Goal: Task Accomplishment & Management: Use online tool/utility

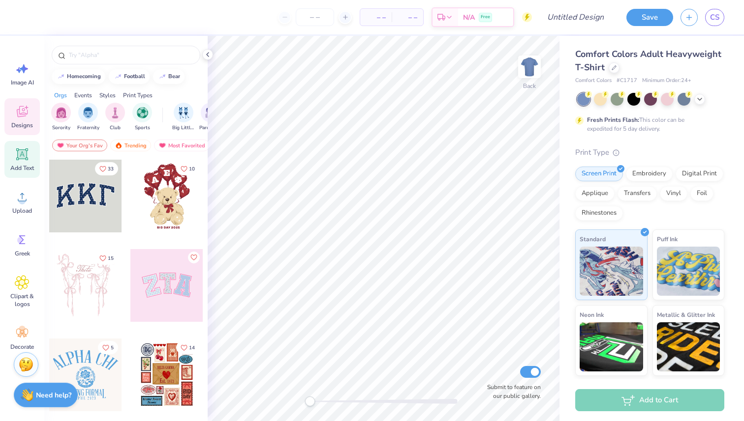
click at [23, 157] on icon at bounding box center [22, 154] width 9 height 9
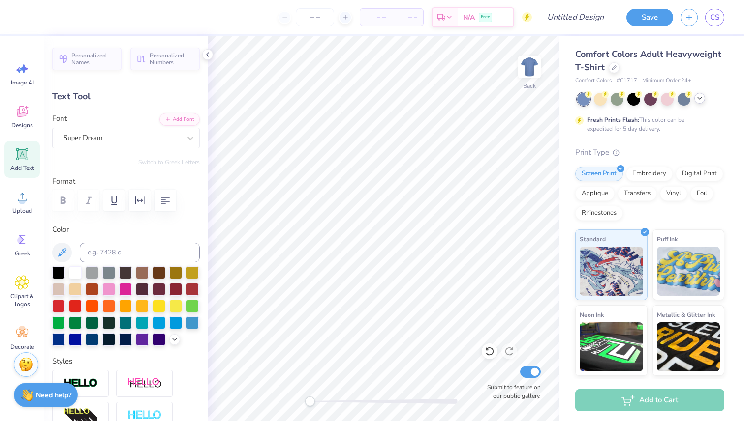
click at [699, 99] on icon at bounding box center [699, 98] width 8 height 8
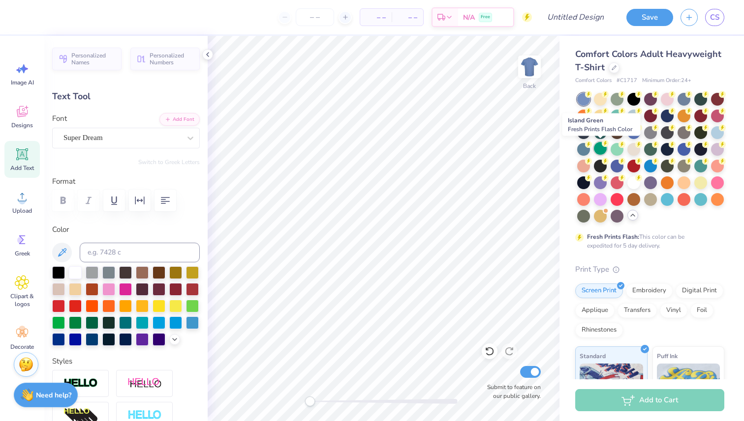
click at [599, 150] on div at bounding box center [600, 148] width 13 height 13
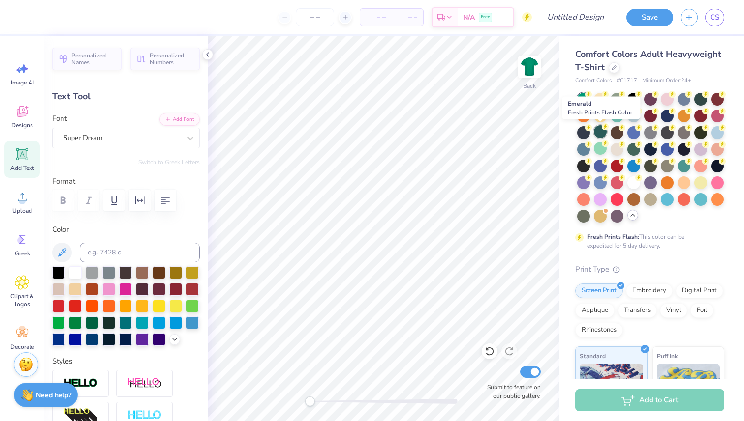
click at [600, 133] on div at bounding box center [600, 131] width 13 height 13
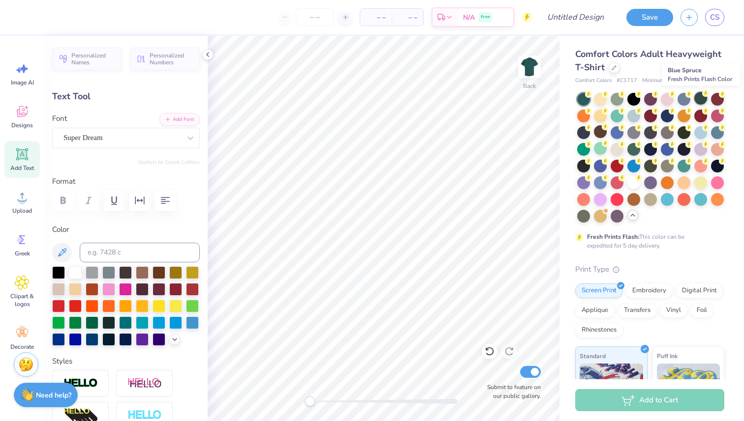
click at [701, 99] on div at bounding box center [700, 98] width 13 height 13
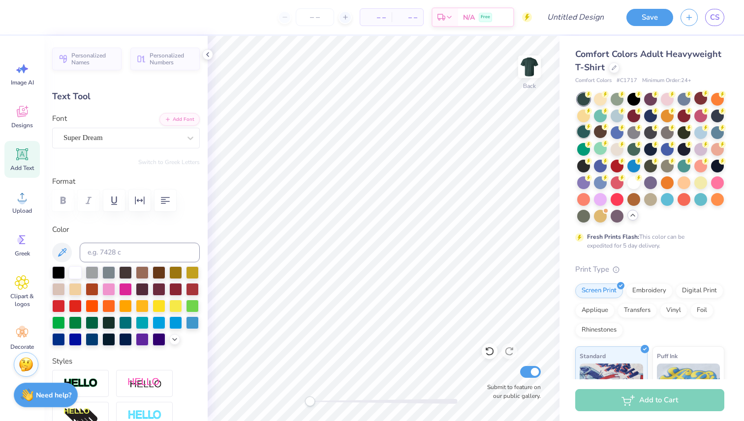
click at [582, 135] on div at bounding box center [583, 131] width 13 height 13
click at [579, 102] on div at bounding box center [583, 99] width 13 height 13
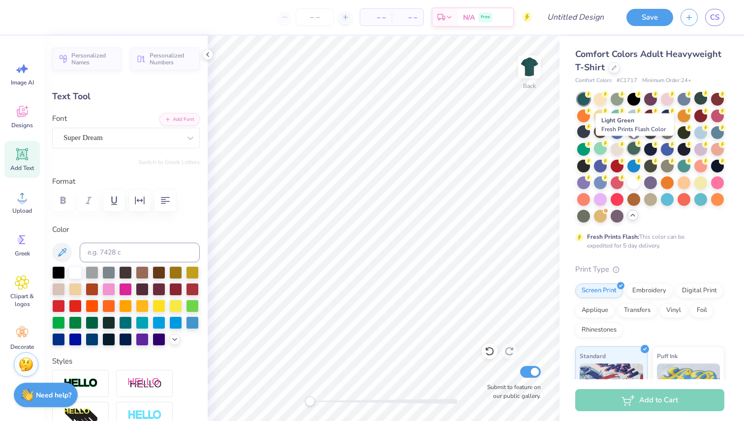
click at [631, 151] on div at bounding box center [633, 148] width 13 height 13
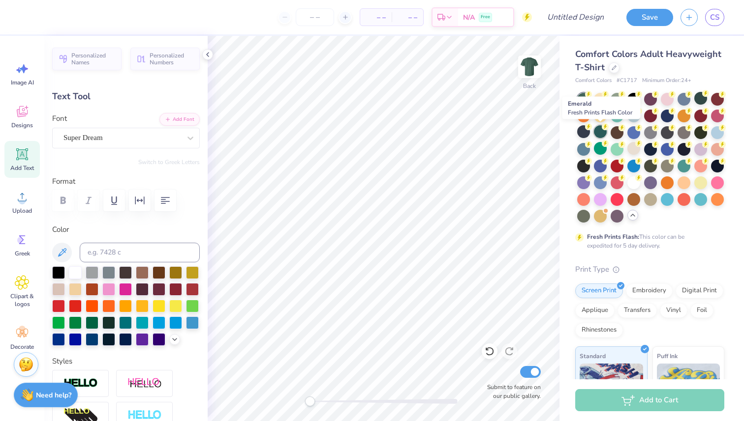
click at [601, 133] on div at bounding box center [600, 131] width 13 height 13
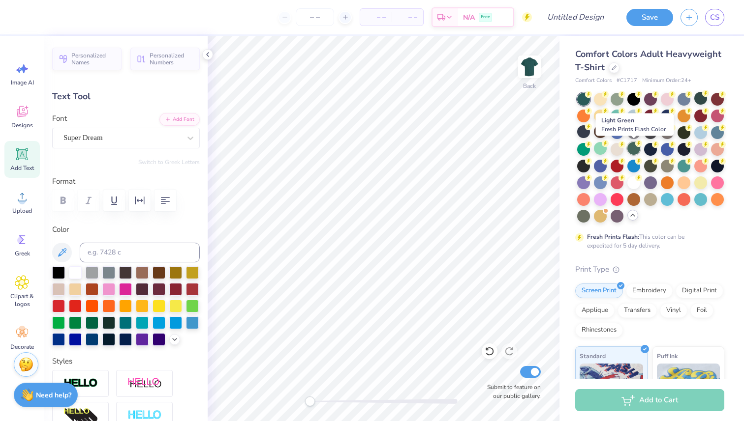
click at [629, 148] on div at bounding box center [633, 148] width 13 height 13
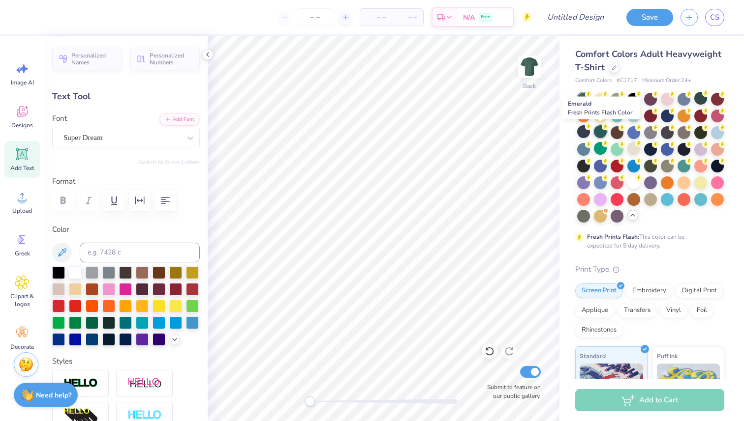
click at [600, 134] on div at bounding box center [600, 131] width 13 height 13
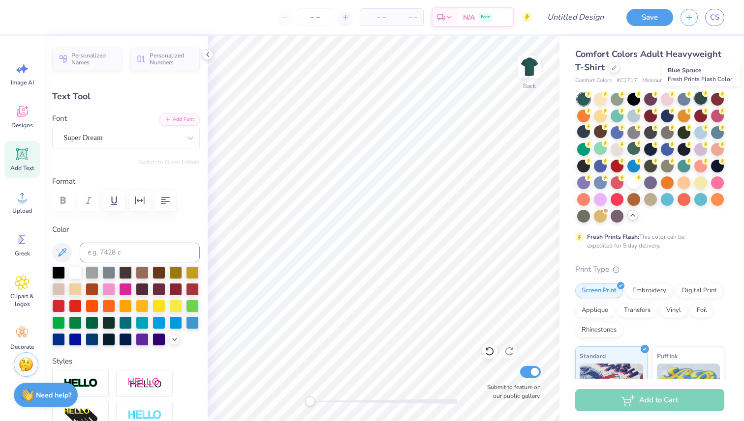
click at [699, 100] on div at bounding box center [700, 98] width 13 height 13
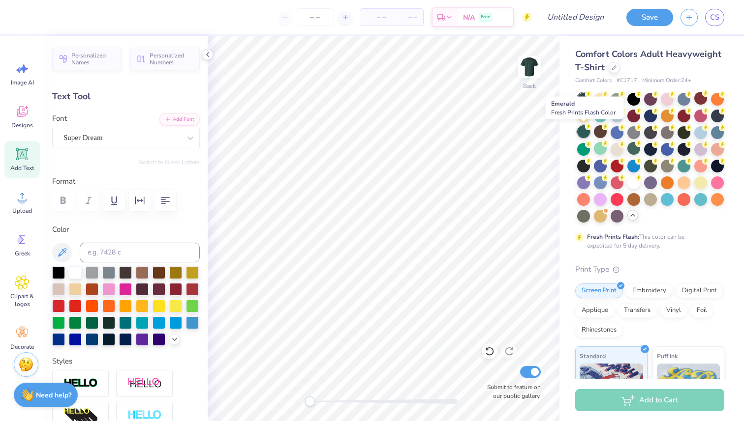
click at [586, 131] on div at bounding box center [583, 131] width 13 height 13
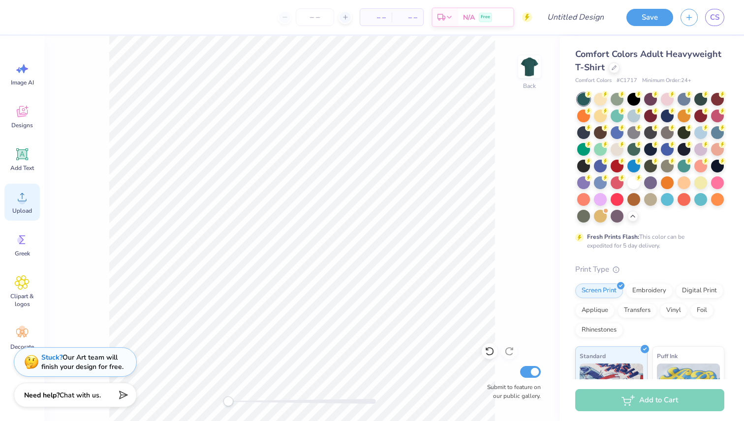
click at [24, 202] on circle at bounding box center [22, 201] width 7 height 7
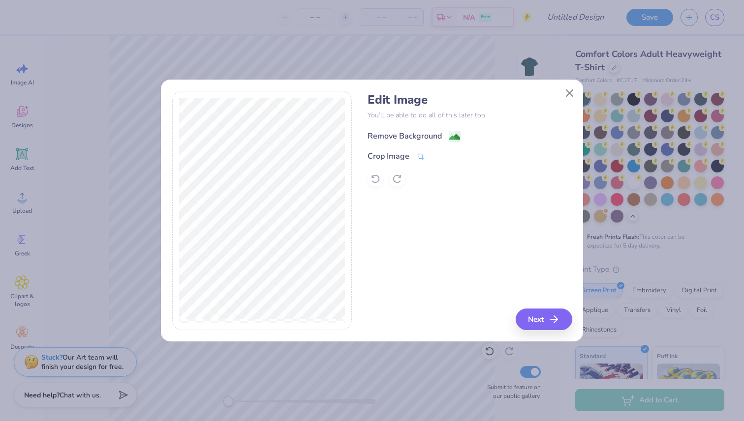
click at [395, 135] on div "Remove Background" at bounding box center [404, 136] width 74 height 12
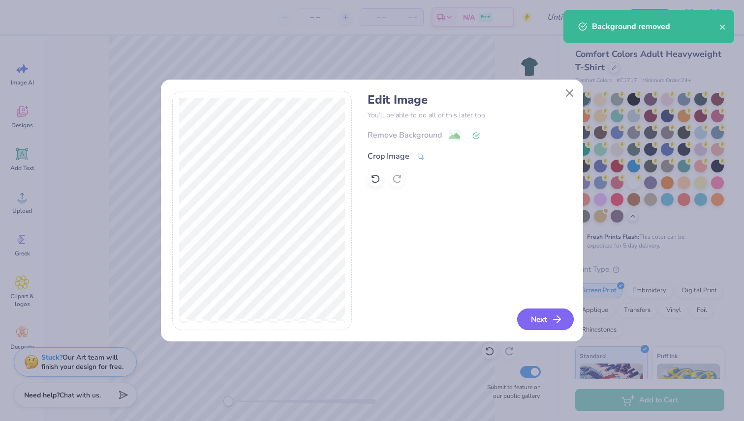
click at [544, 321] on button "Next" at bounding box center [545, 320] width 57 height 22
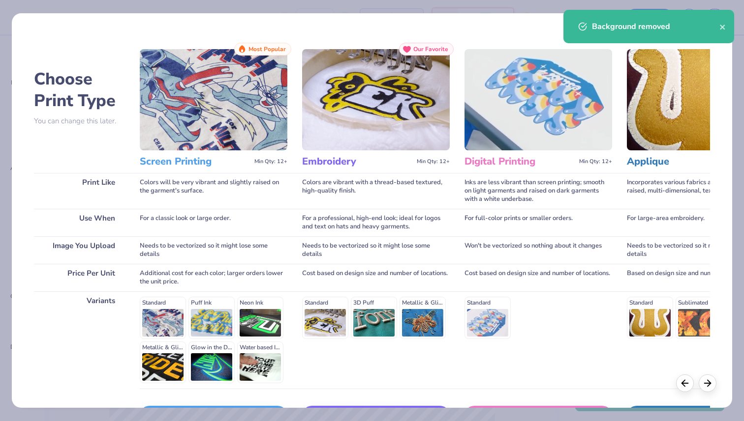
scroll to position [69, 0]
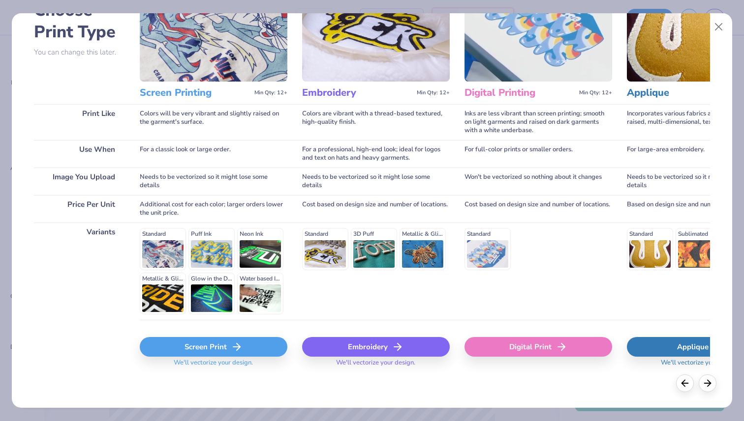
click at [237, 340] on div "Screen Print" at bounding box center [214, 347] width 148 height 20
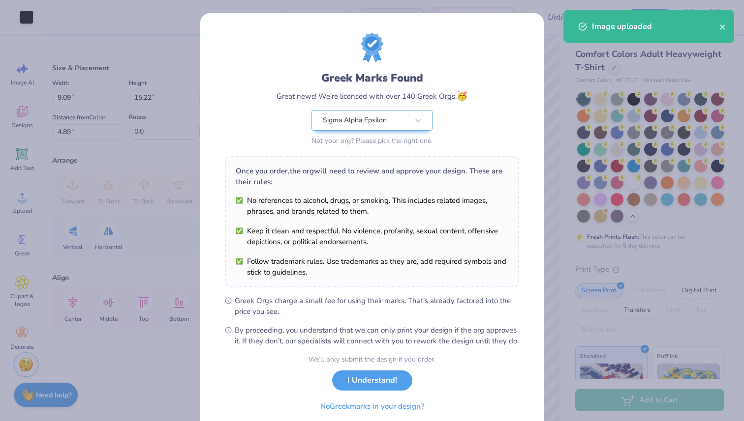
click at [389, 210] on body "Art colors – – Per Item – – Total Est. Delivery N/A Free Design Title Save CS I…" at bounding box center [372, 210] width 744 height 421
type input "5.79"
type input "9.68"
type input "10.42"
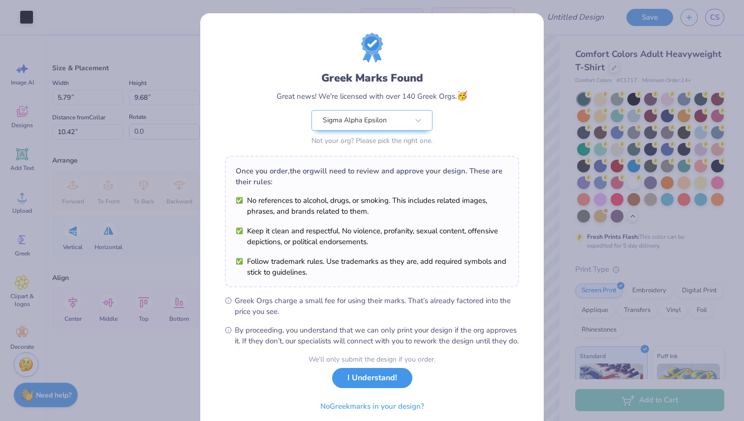
click at [369, 388] on button "I Understand!" at bounding box center [372, 378] width 80 height 20
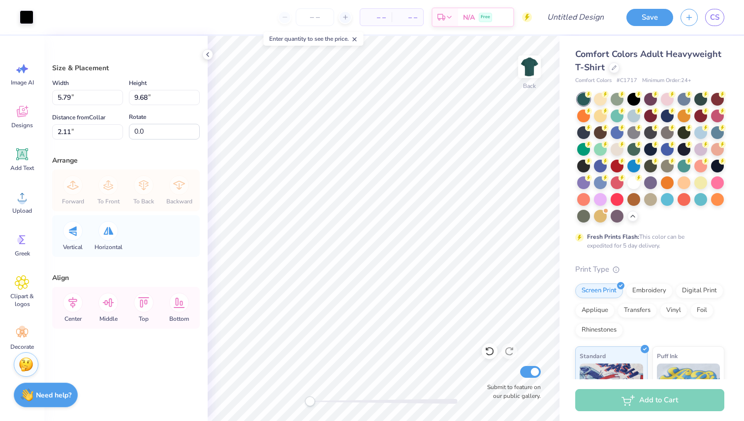
type input "3.59"
type input "6.01"
type input "5.78"
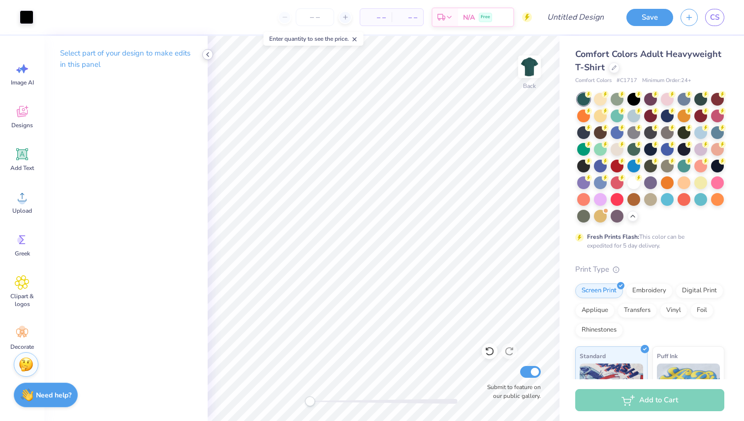
click at [205, 56] on icon at bounding box center [208, 55] width 8 height 8
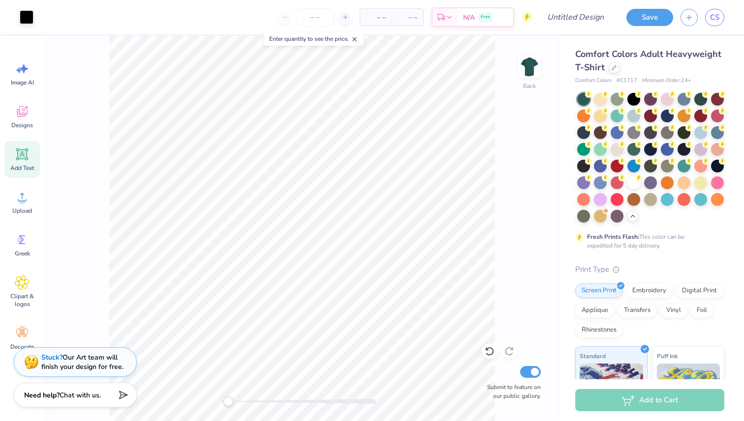
click at [23, 162] on div "Add Text" at bounding box center [21, 159] width 35 height 37
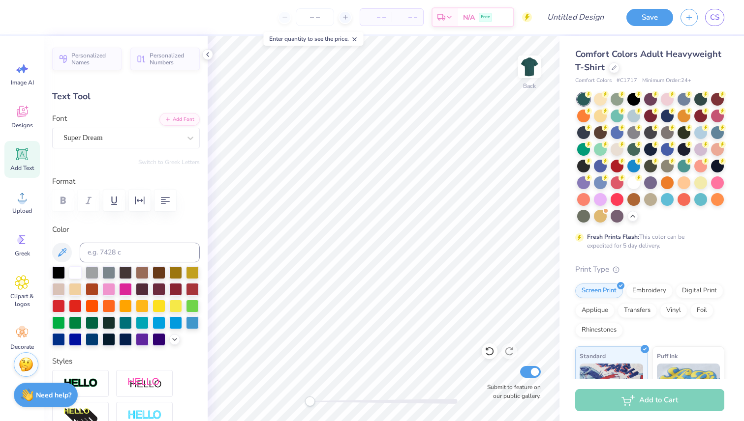
scroll to position [0, 3]
type textarea "Sigma Alpha Epsilon"
click at [57, 273] on div at bounding box center [58, 272] width 13 height 13
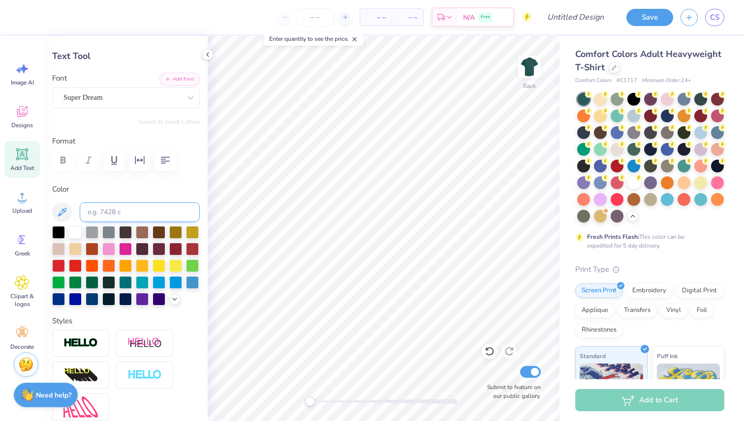
scroll to position [0, 0]
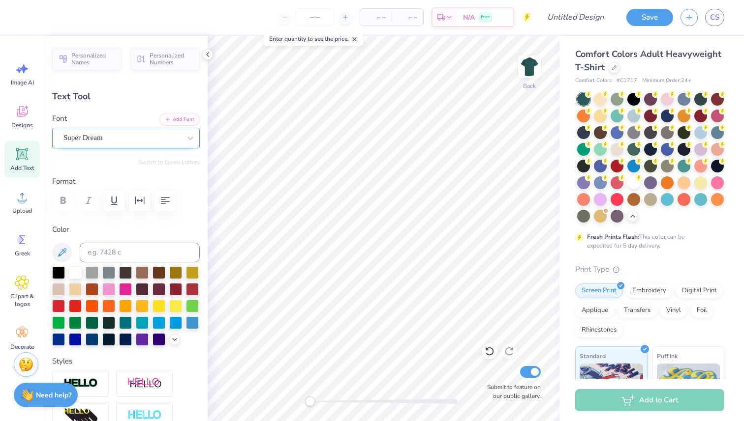
click at [90, 137] on div "Super Dream" at bounding box center [121, 137] width 119 height 15
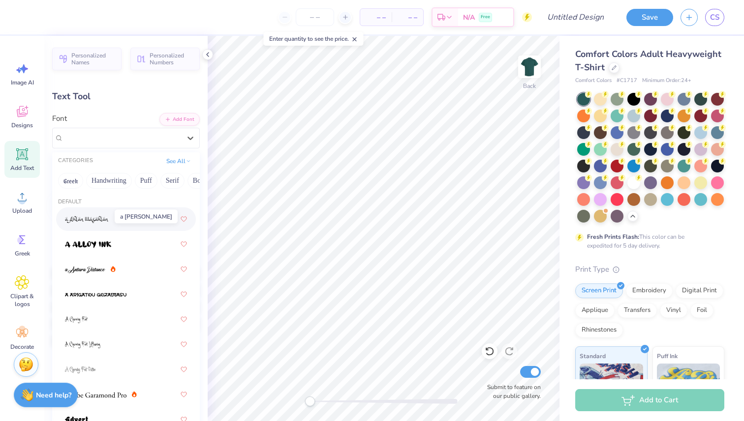
click at [108, 215] on span at bounding box center [87, 219] width 44 height 10
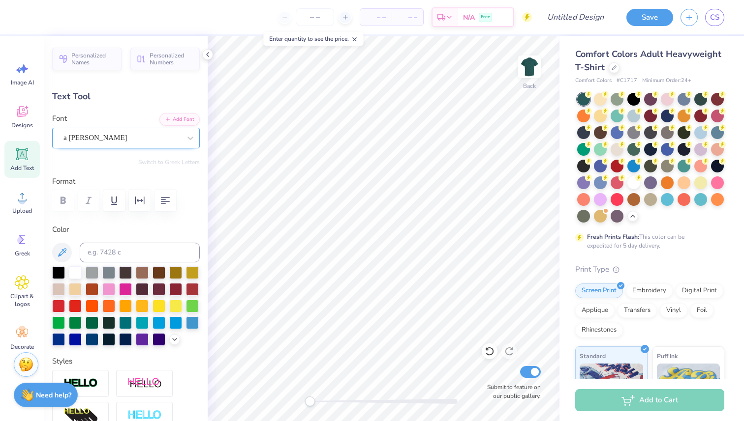
click at [96, 141] on div "a [PERSON_NAME]" at bounding box center [121, 137] width 119 height 15
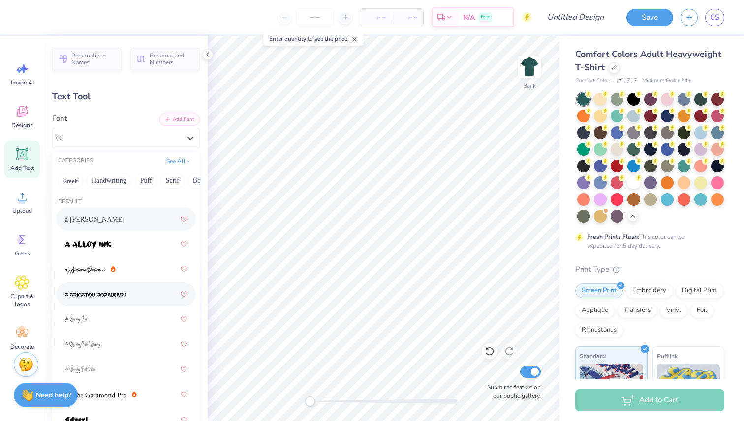
click at [141, 297] on div at bounding box center [126, 295] width 122 height 18
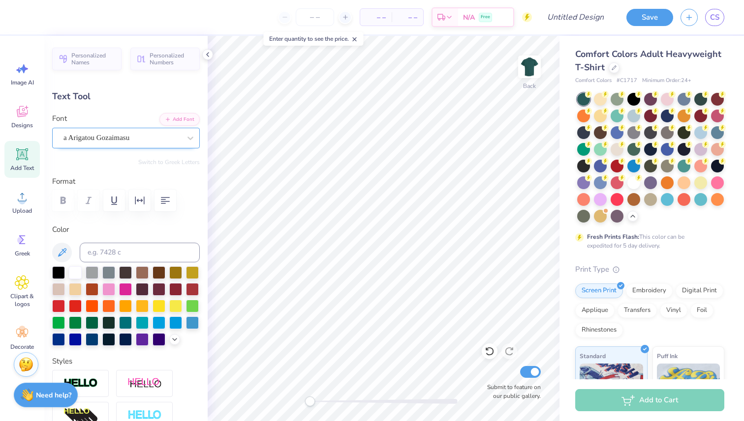
click at [104, 135] on div "a Arigatou Gozaimasu" at bounding box center [121, 137] width 119 height 15
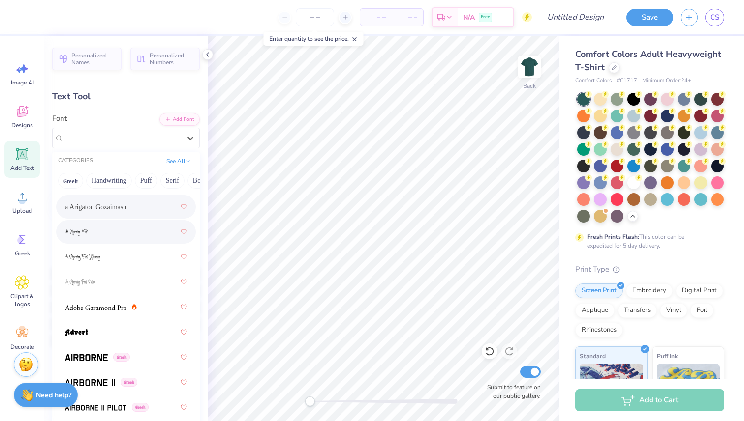
scroll to position [75, 0]
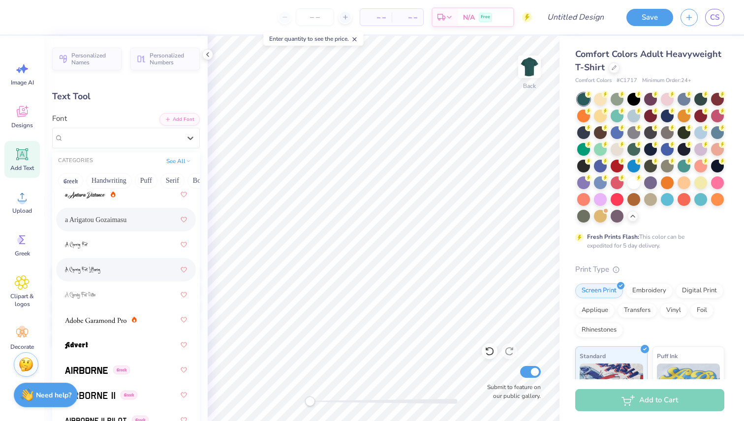
click at [115, 267] on div at bounding box center [126, 270] width 122 height 18
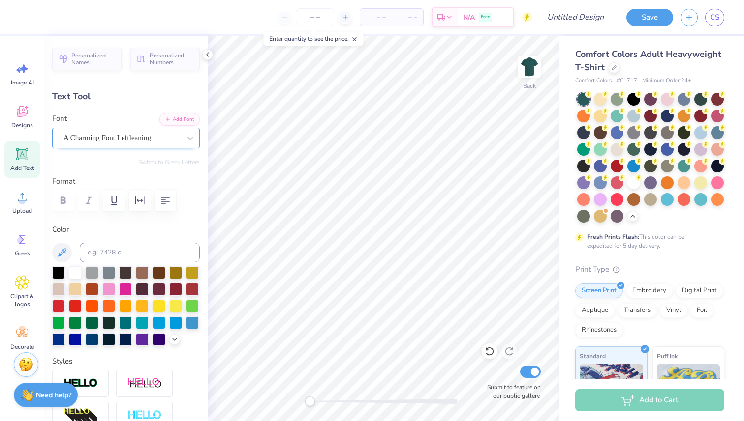
click at [79, 144] on div at bounding box center [121, 137] width 117 height 13
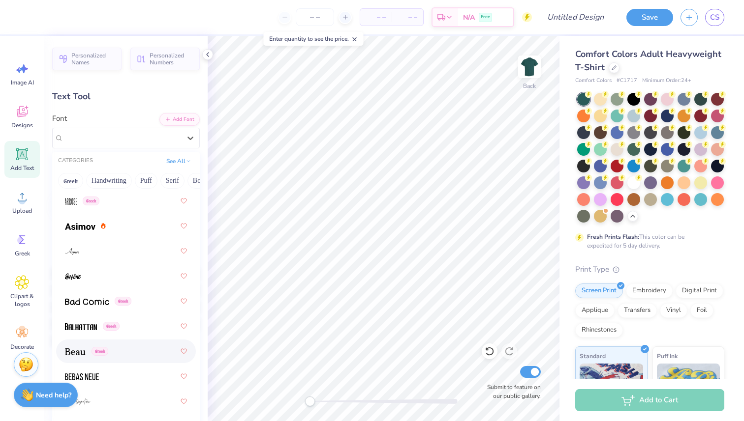
scroll to position [490, 0]
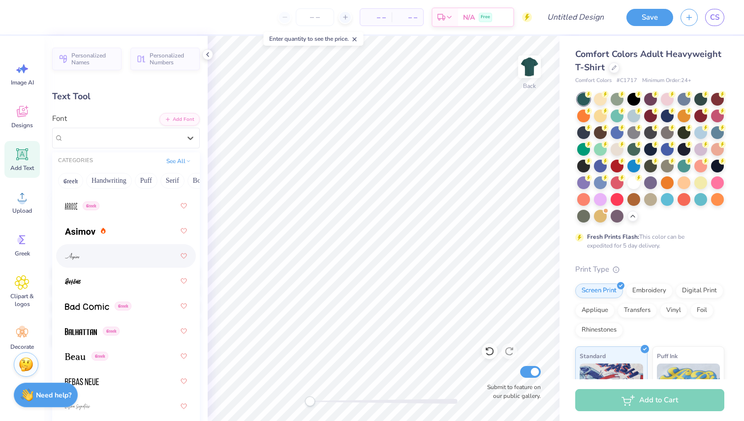
click at [105, 253] on div at bounding box center [126, 256] width 122 height 18
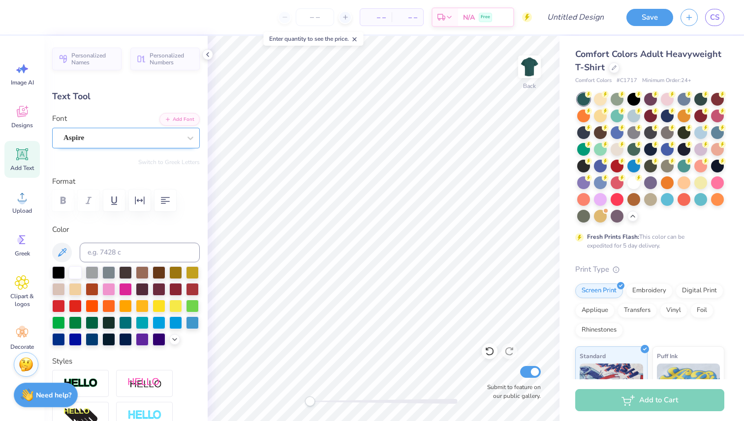
click at [91, 144] on div at bounding box center [121, 137] width 117 height 13
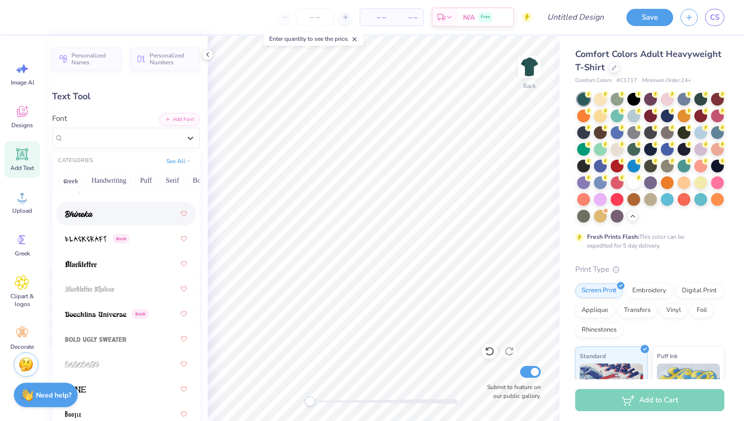
scroll to position [715, 0]
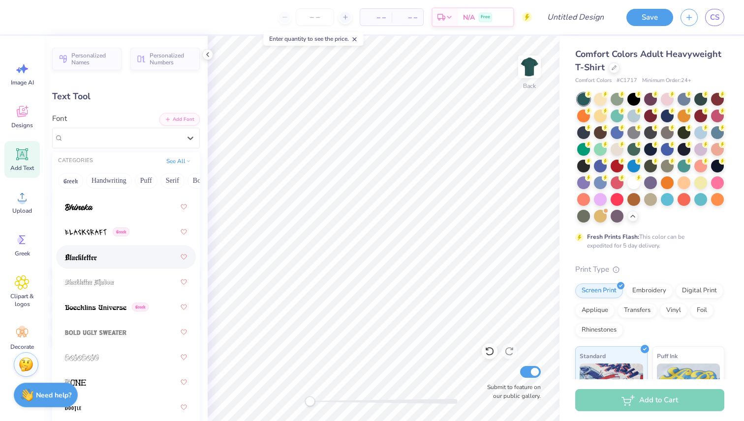
click at [92, 256] on img at bounding box center [81, 257] width 32 height 7
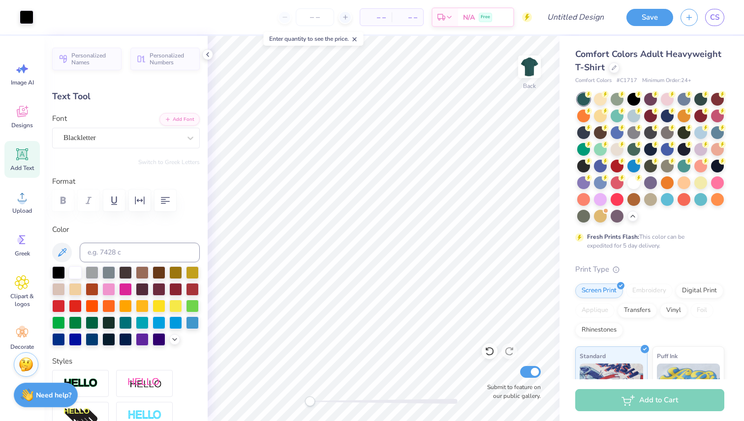
type input "14.17"
type input "1.81"
type input "11.59"
type input "7.99"
type input "1.02"
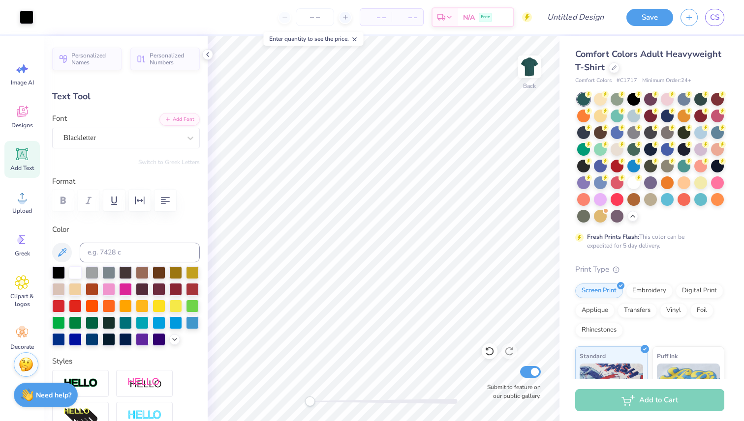
type input "8.27"
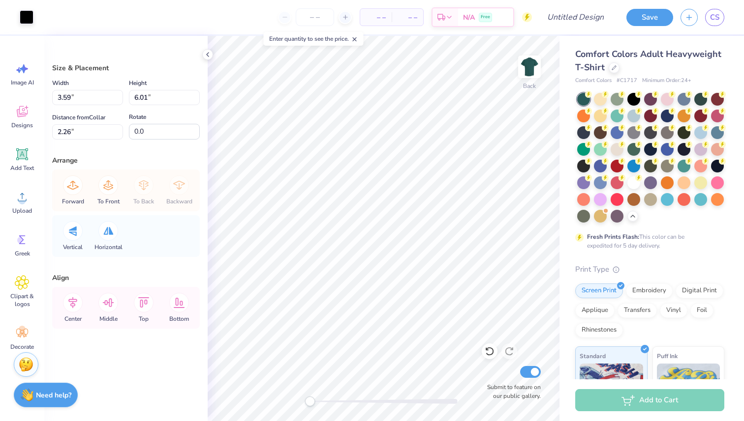
type input "8.70"
type input "14.55"
type input "9.95"
click at [396, 182] on li "Cut" at bounding box center [418, 179] width 77 height 20
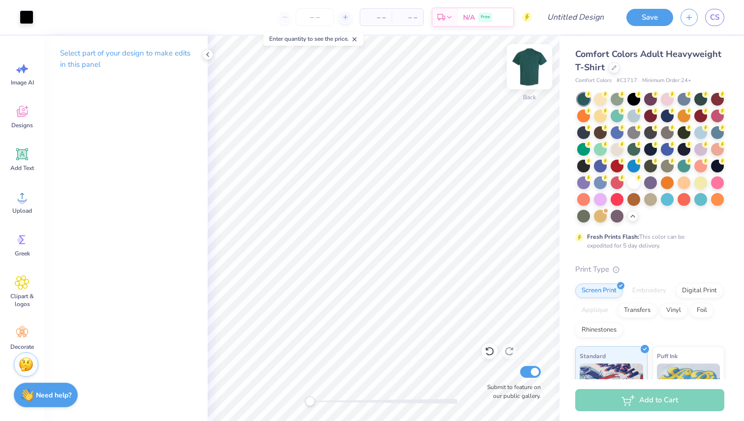
click at [534, 63] on img at bounding box center [528, 66] width 39 height 39
click at [529, 67] on img at bounding box center [528, 66] width 39 height 39
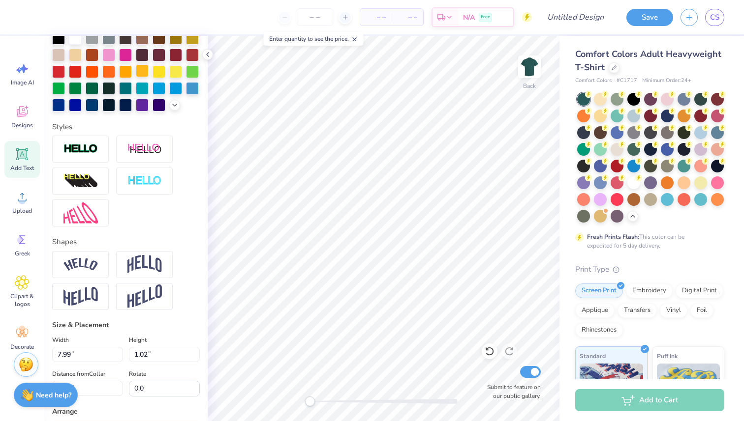
scroll to position [245, 0]
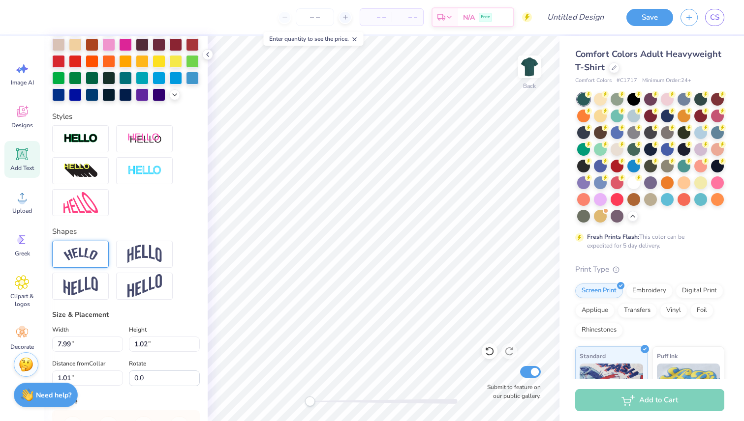
click at [91, 259] on img at bounding box center [80, 254] width 34 height 13
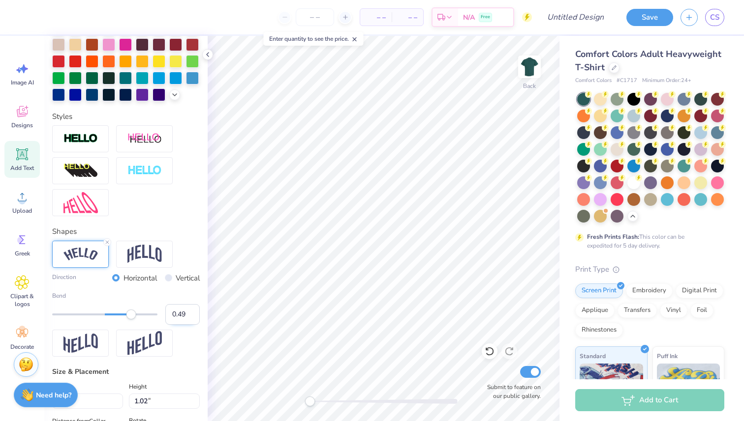
click at [191, 320] on input "0.49" at bounding box center [182, 314] width 34 height 21
click at [191, 320] on input "0.48" at bounding box center [182, 314] width 34 height 21
click at [191, 320] on input "-0.43" at bounding box center [182, 314] width 34 height 21
click at [191, 320] on input "-0.44" at bounding box center [182, 314] width 34 height 21
click at [191, 320] on input "-0.45" at bounding box center [182, 314] width 34 height 21
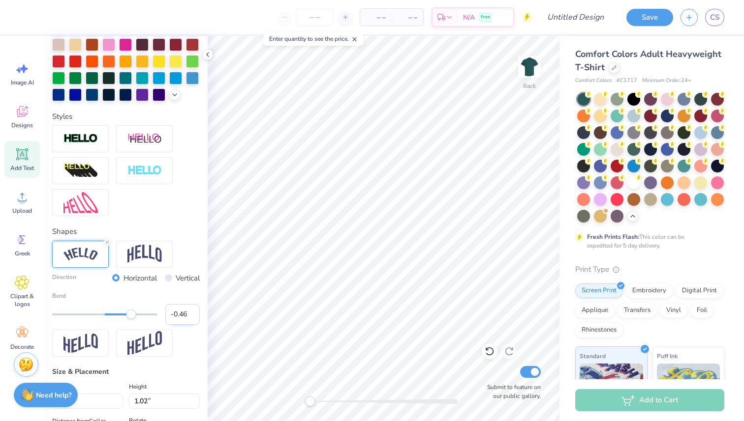
click at [191, 320] on input "-0.46" at bounding box center [182, 314] width 34 height 21
click at [191, 320] on input "-0.47" at bounding box center [182, 314] width 34 height 21
click at [191, 320] on input "-0.48" at bounding box center [182, 314] width 34 height 21
click at [191, 320] on input "-0.49" at bounding box center [182, 314] width 34 height 21
type input "-0.5"
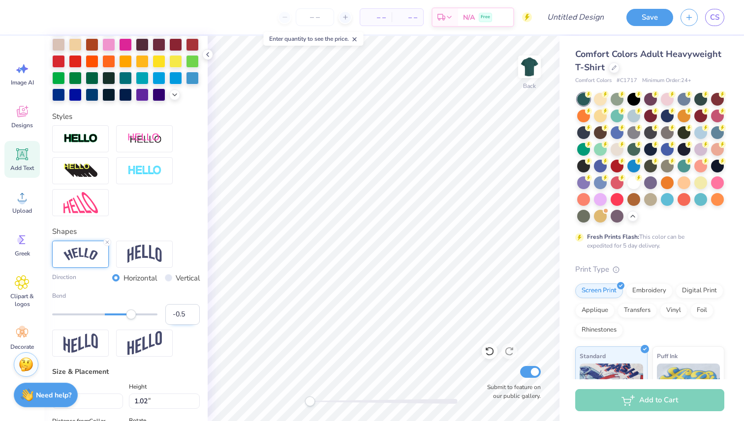
click at [191, 320] on input "-0.5" at bounding box center [182, 314] width 34 height 21
type input "9.07"
type input "2.09"
type input "0.53"
type input "11.53"
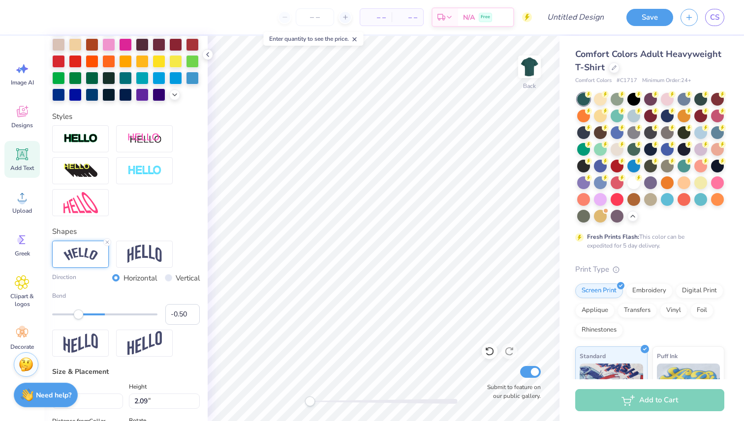
type input "2.66"
type input "14.10"
type input "3.25"
type input "0.50"
click at [523, 66] on img at bounding box center [528, 66] width 39 height 39
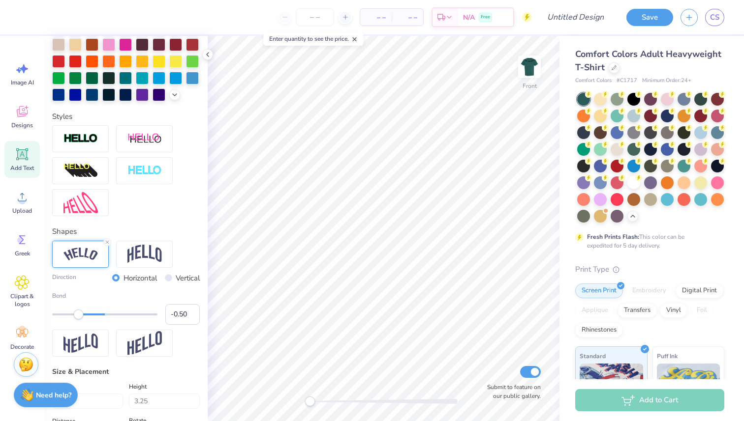
type input "14.33"
type input "3.31"
type input "2.85"
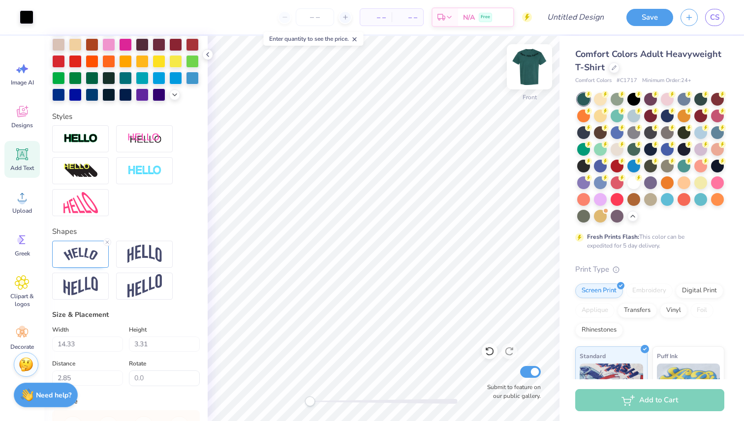
click at [535, 63] on img at bounding box center [528, 66] width 39 height 39
click at [535, 63] on img at bounding box center [529, 67] width 20 height 20
click at [533, 68] on img at bounding box center [528, 66] width 39 height 39
type input "14.10"
type input "3.25"
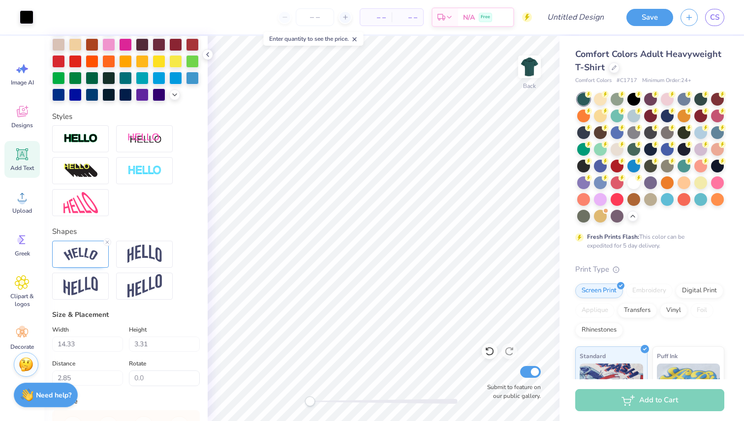
type input "0.50"
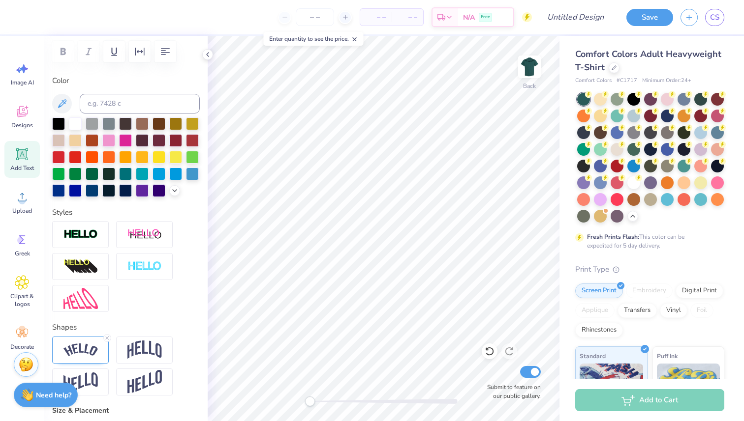
scroll to position [148, 0]
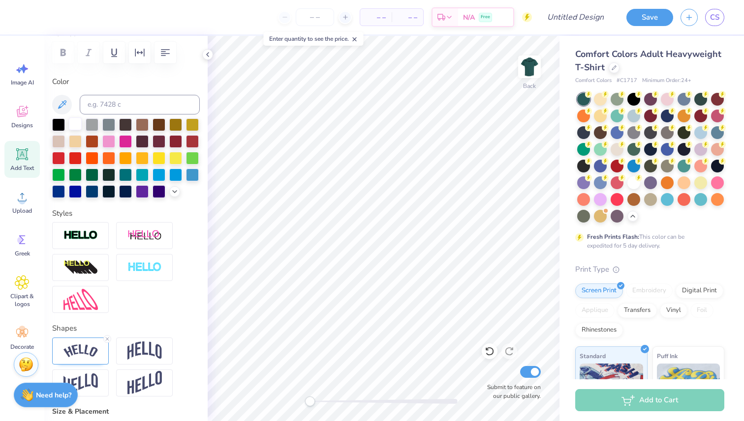
click at [75, 125] on div at bounding box center [75, 124] width 13 height 13
click at [58, 125] on div at bounding box center [58, 124] width 13 height 13
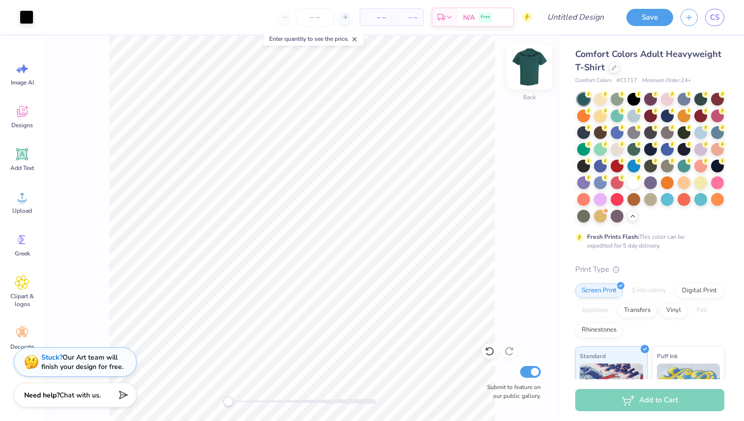
click at [539, 67] on img at bounding box center [528, 66] width 39 height 39
click at [529, 67] on img at bounding box center [528, 66] width 39 height 39
click at [529, 67] on img at bounding box center [529, 67] width 20 height 20
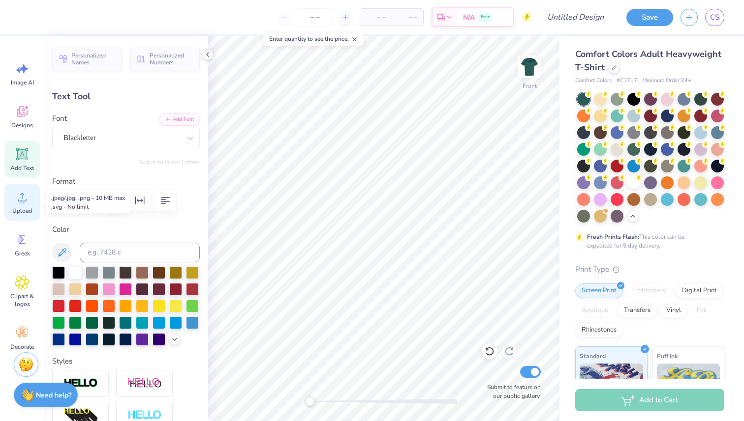
click at [26, 198] on icon at bounding box center [22, 197] width 15 height 15
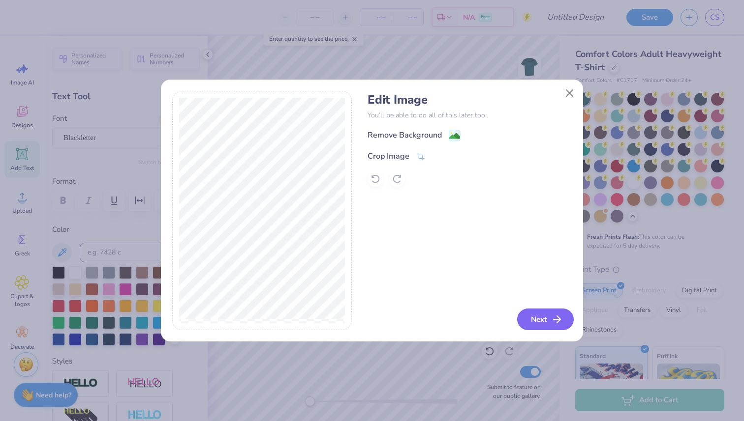
click at [554, 320] on line "button" at bounding box center [556, 320] width 7 height 0
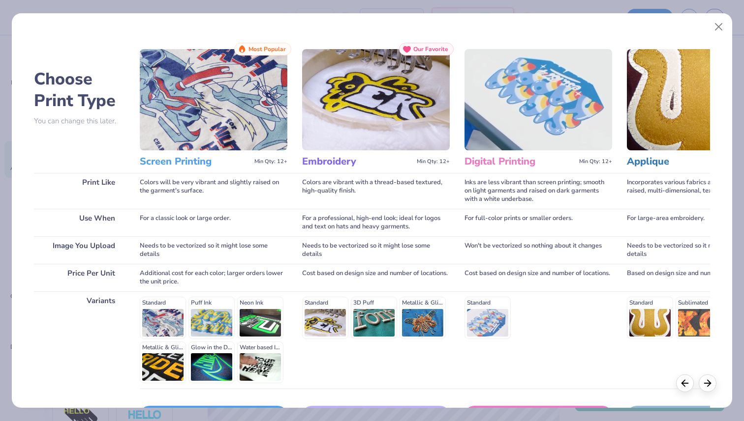
scroll to position [69, 0]
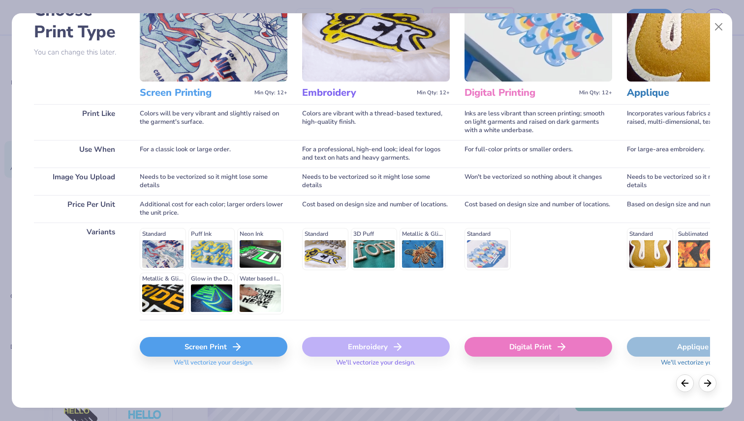
click at [209, 339] on div "Screen Print" at bounding box center [214, 347] width 148 height 20
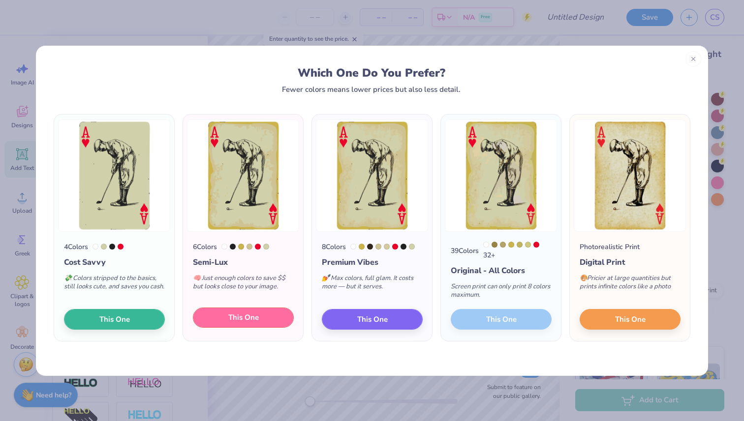
click at [252, 318] on span "This One" at bounding box center [243, 317] width 30 height 11
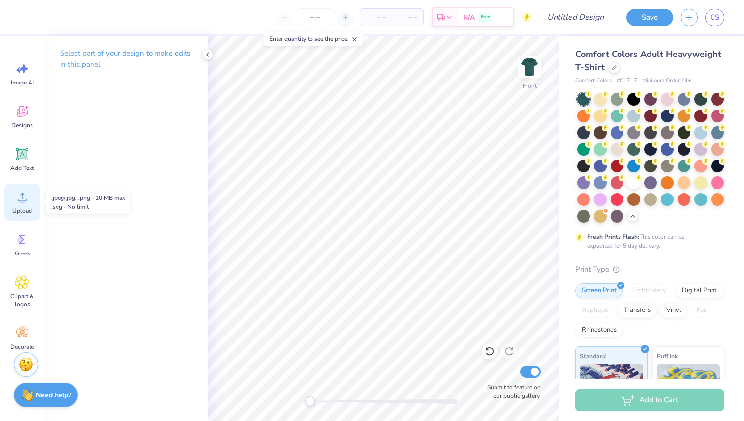
click at [25, 199] on circle at bounding box center [22, 201] width 7 height 7
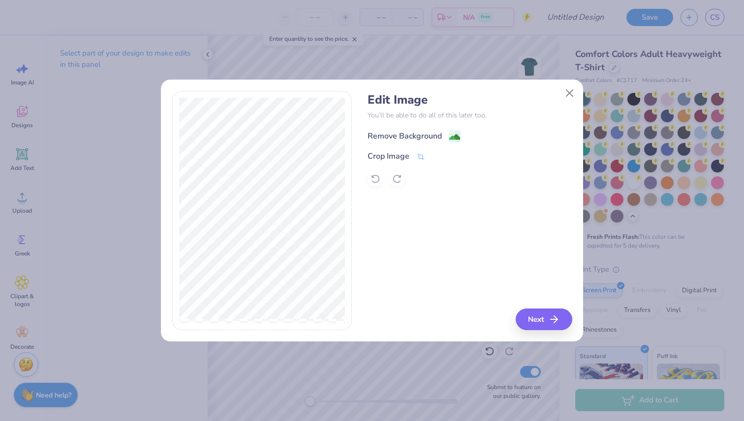
click at [403, 136] on div "Remove Background" at bounding box center [404, 136] width 74 height 12
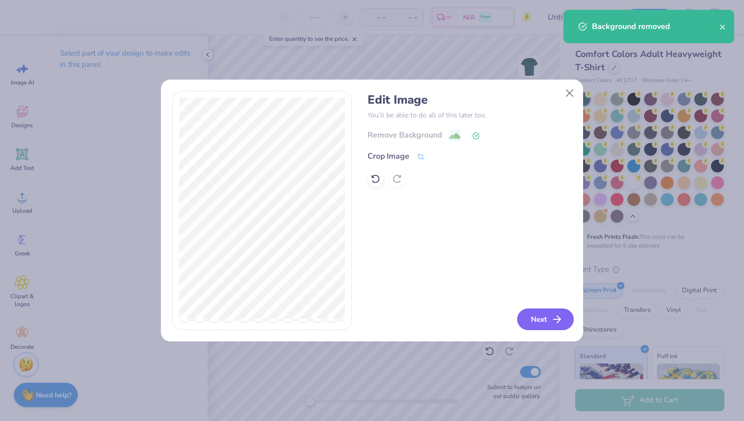
click at [550, 328] on button "Next" at bounding box center [545, 320] width 57 height 22
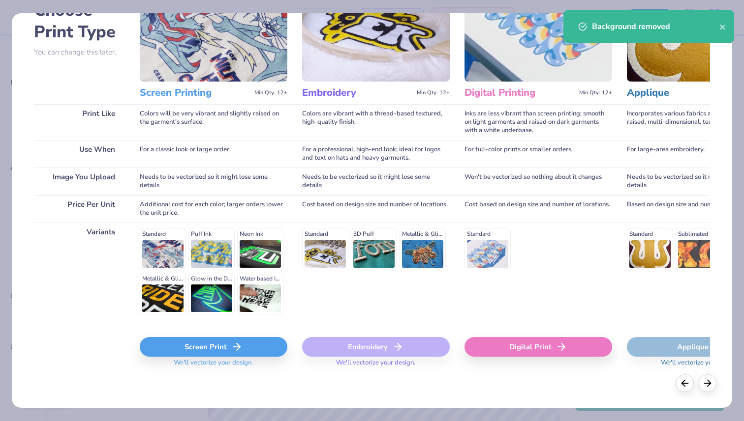
click at [214, 346] on div "Screen Print" at bounding box center [214, 347] width 148 height 20
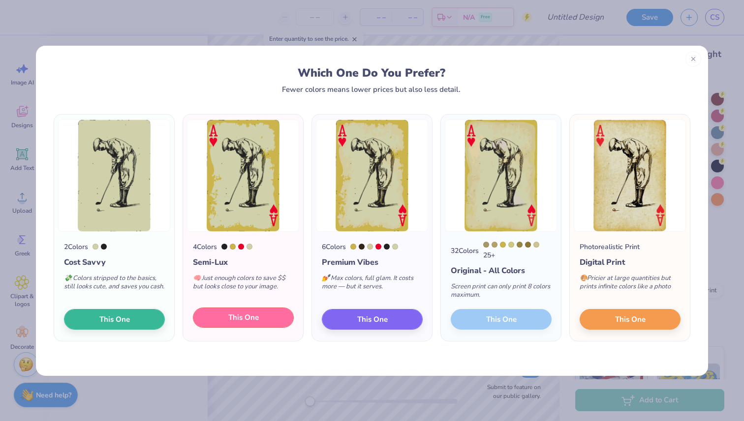
click at [250, 318] on span "This One" at bounding box center [243, 317] width 30 height 11
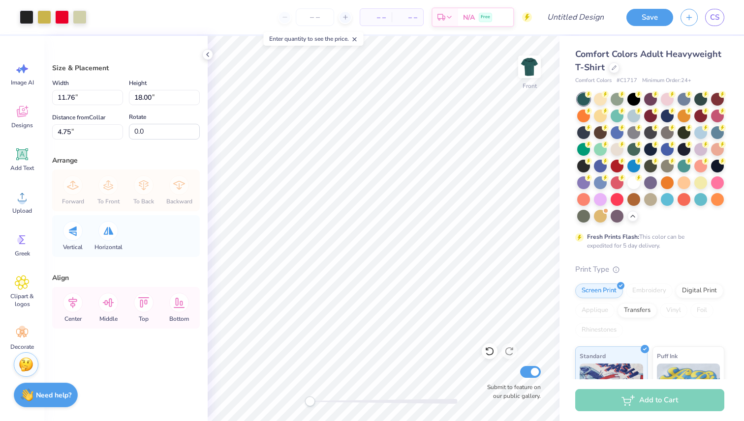
type input "5.01"
type input "7.66"
